Goal: Obtain resource: Download file/media

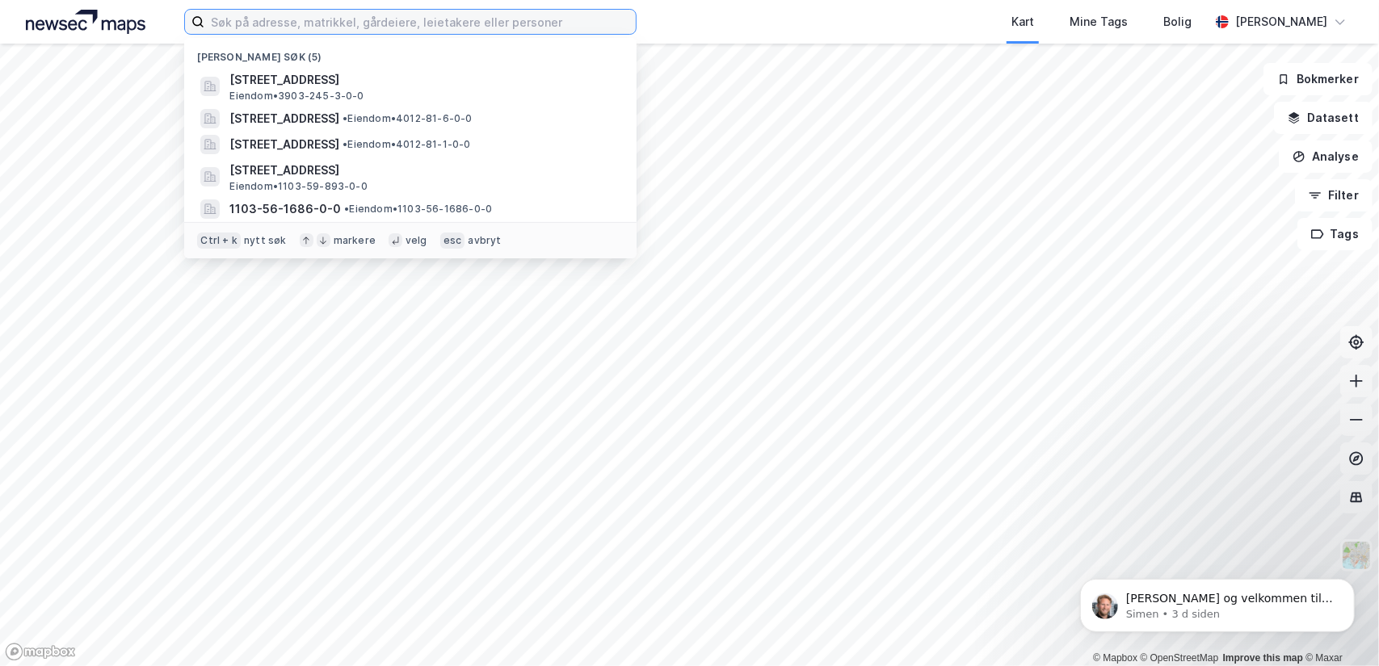
click at [382, 23] on input at bounding box center [419, 22] width 431 height 24
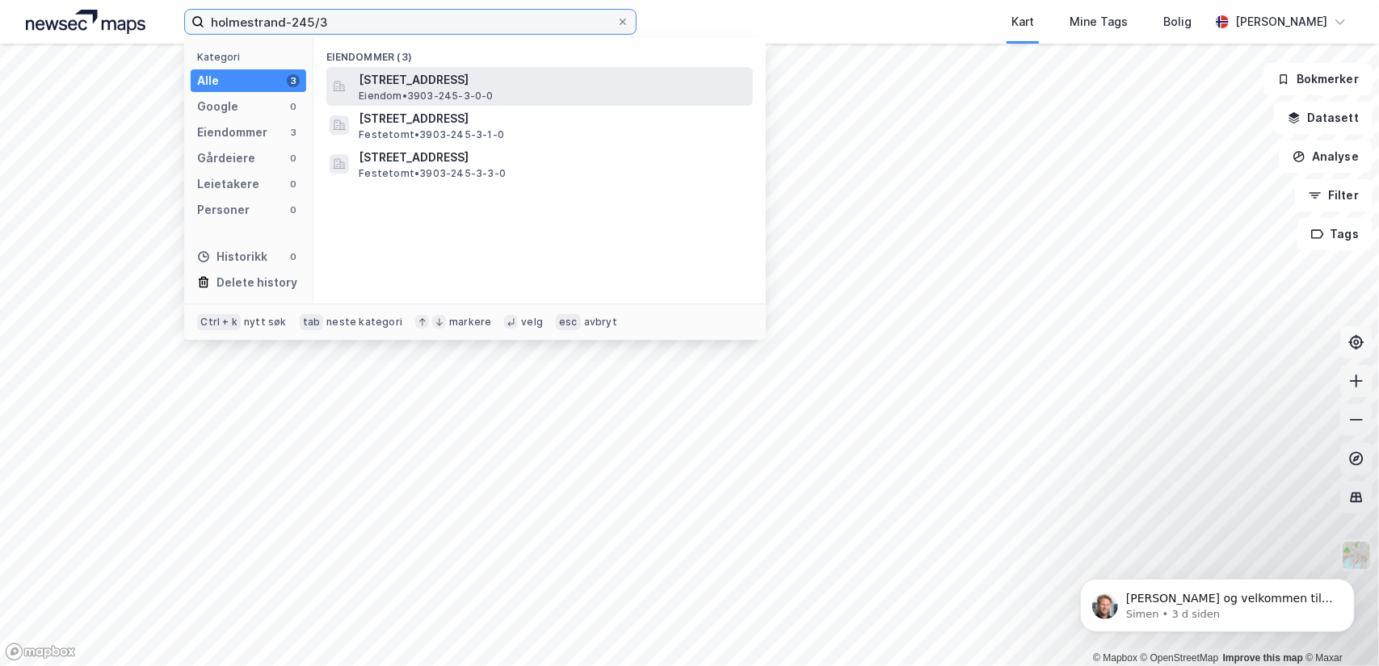
type input "holmestrand-245/3"
click at [442, 91] on span "Eiendom • 3903-245-3-0-0" at bounding box center [426, 96] width 134 height 13
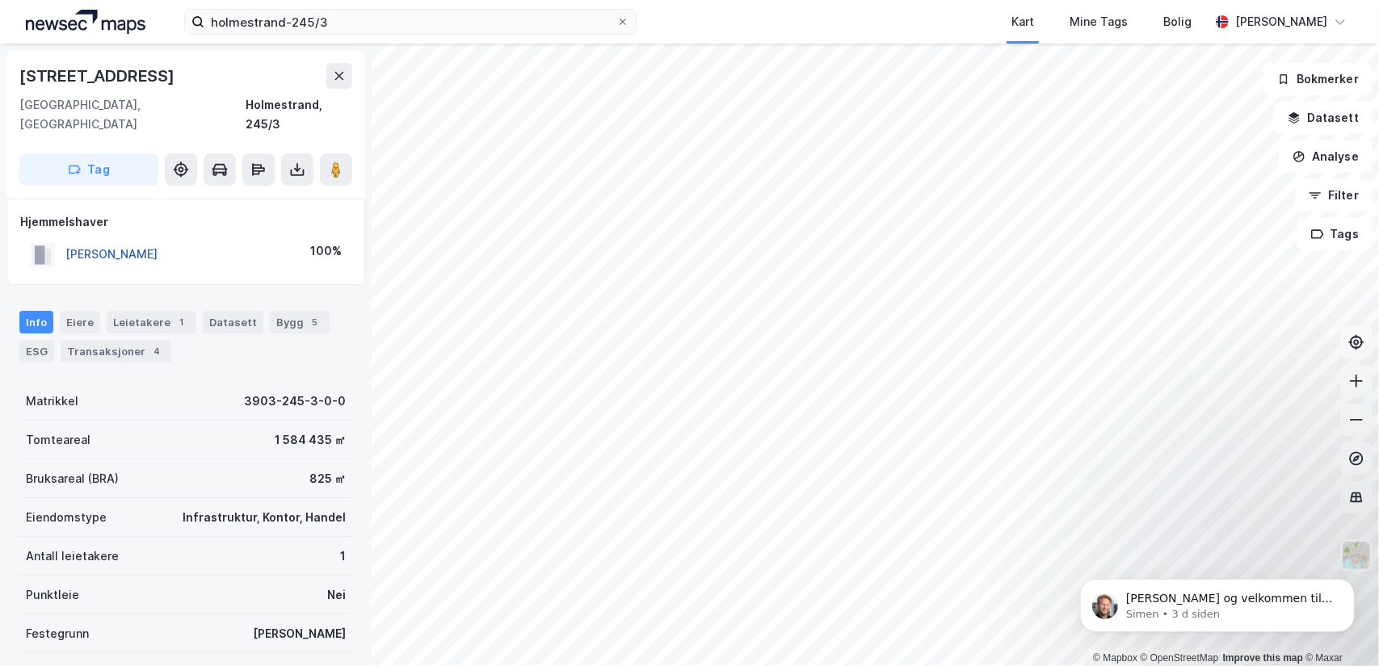
click at [0, 0] on button "[PERSON_NAME]" at bounding box center [0, 0] width 0 height 0
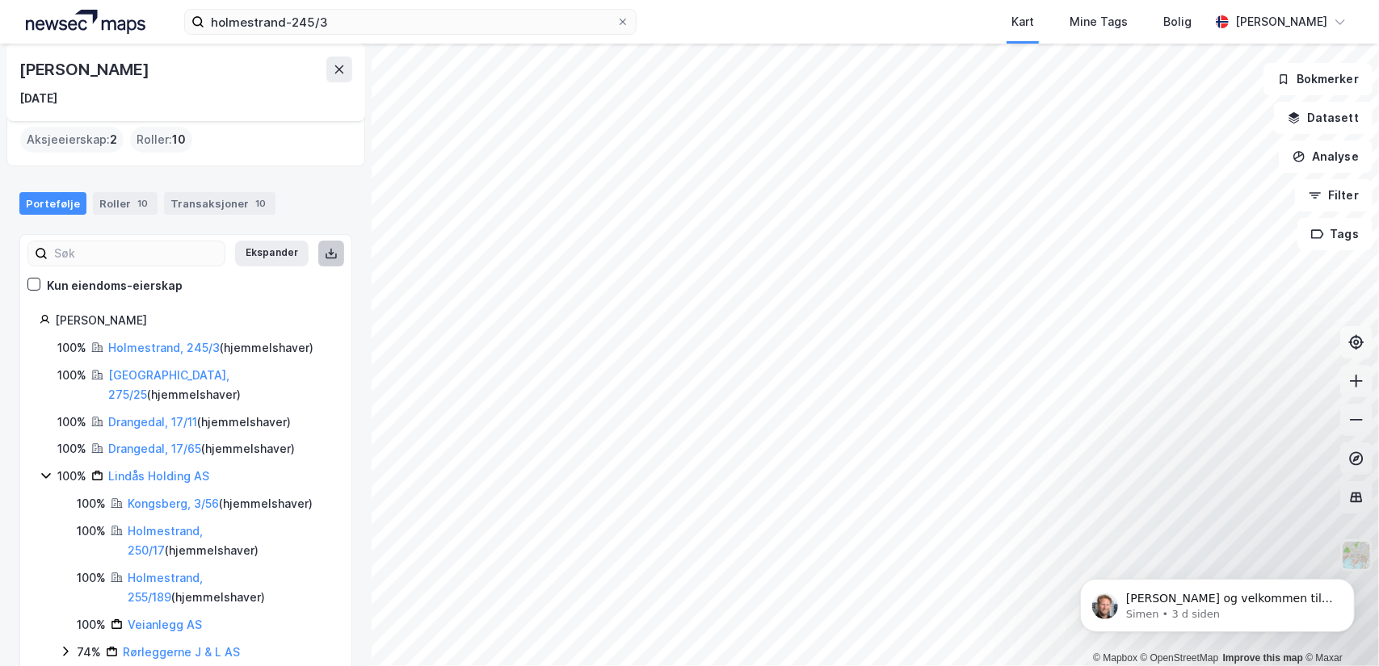
scroll to position [81, 0]
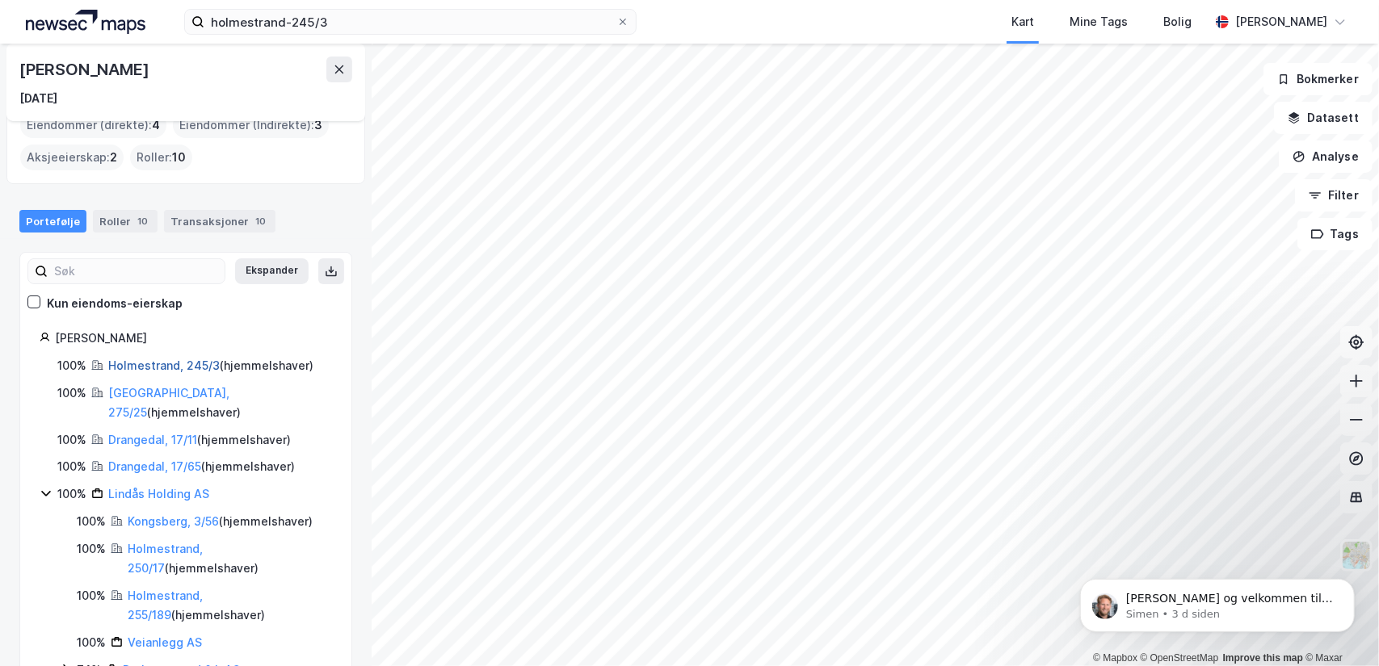
click at [179, 364] on link "Holmestrand, 245/3" at bounding box center [163, 366] width 111 height 14
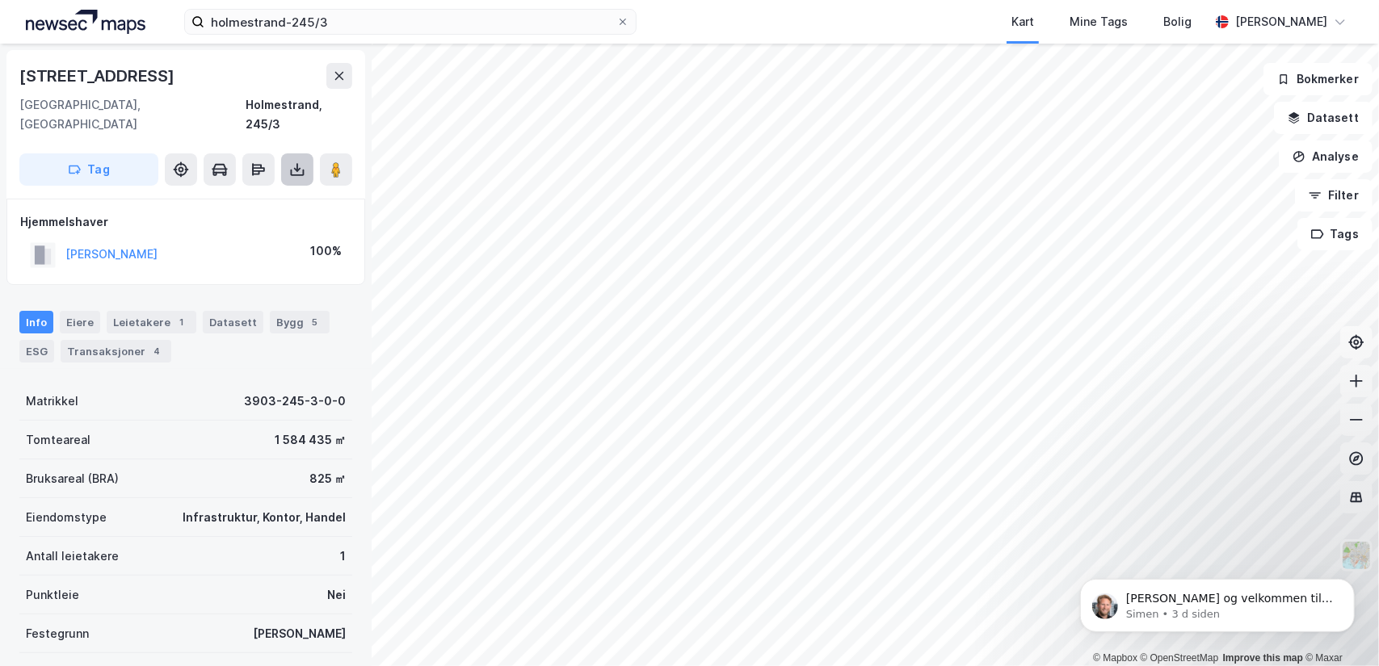
click at [297, 162] on icon at bounding box center [297, 170] width 16 height 16
click at [208, 195] on div "Last ned grunnbok" at bounding box center [217, 201] width 94 height 13
